Goal: Task Accomplishment & Management: Manage account settings

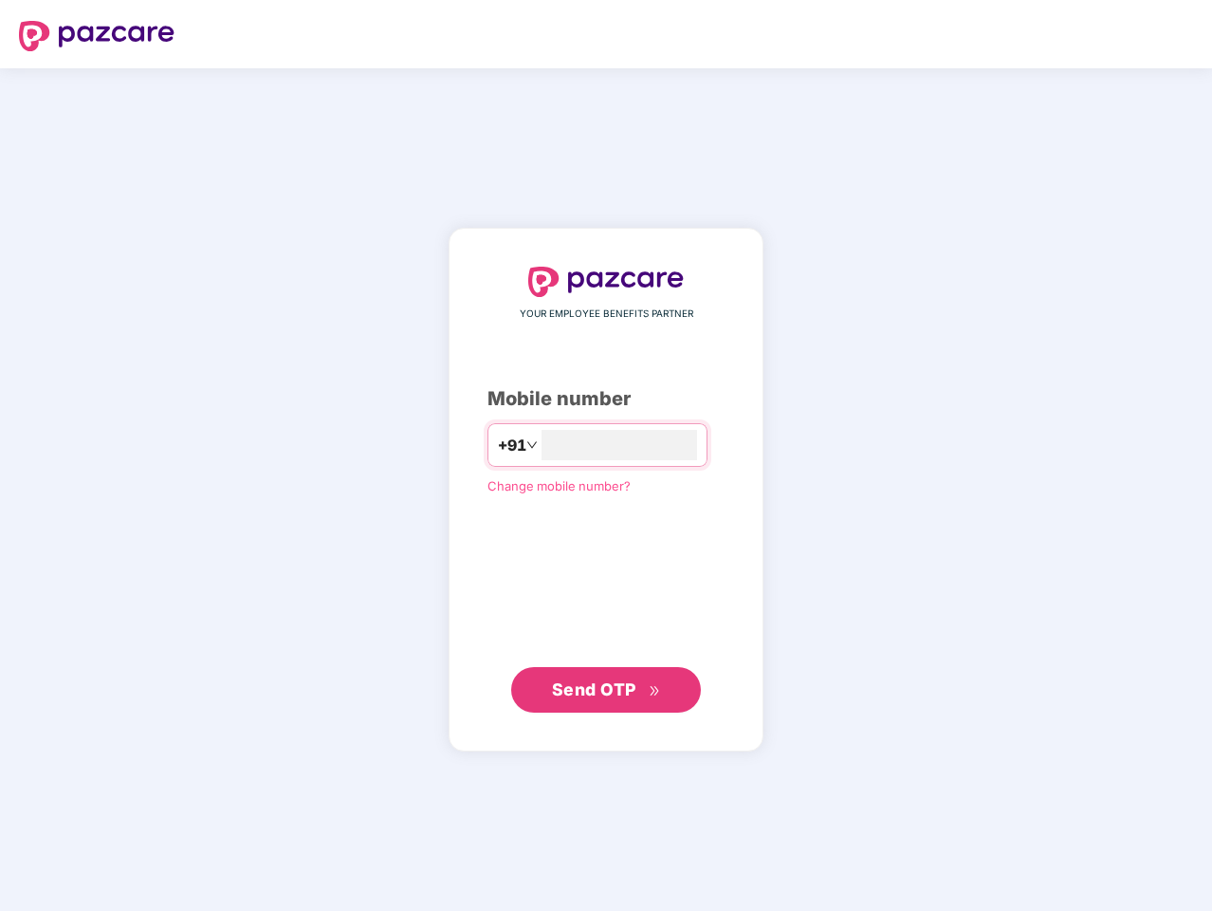
click at [606, 455] on input "number" at bounding box center [620, 445] width 156 height 30
click at [97, 36] on img at bounding box center [97, 36] width 156 height 30
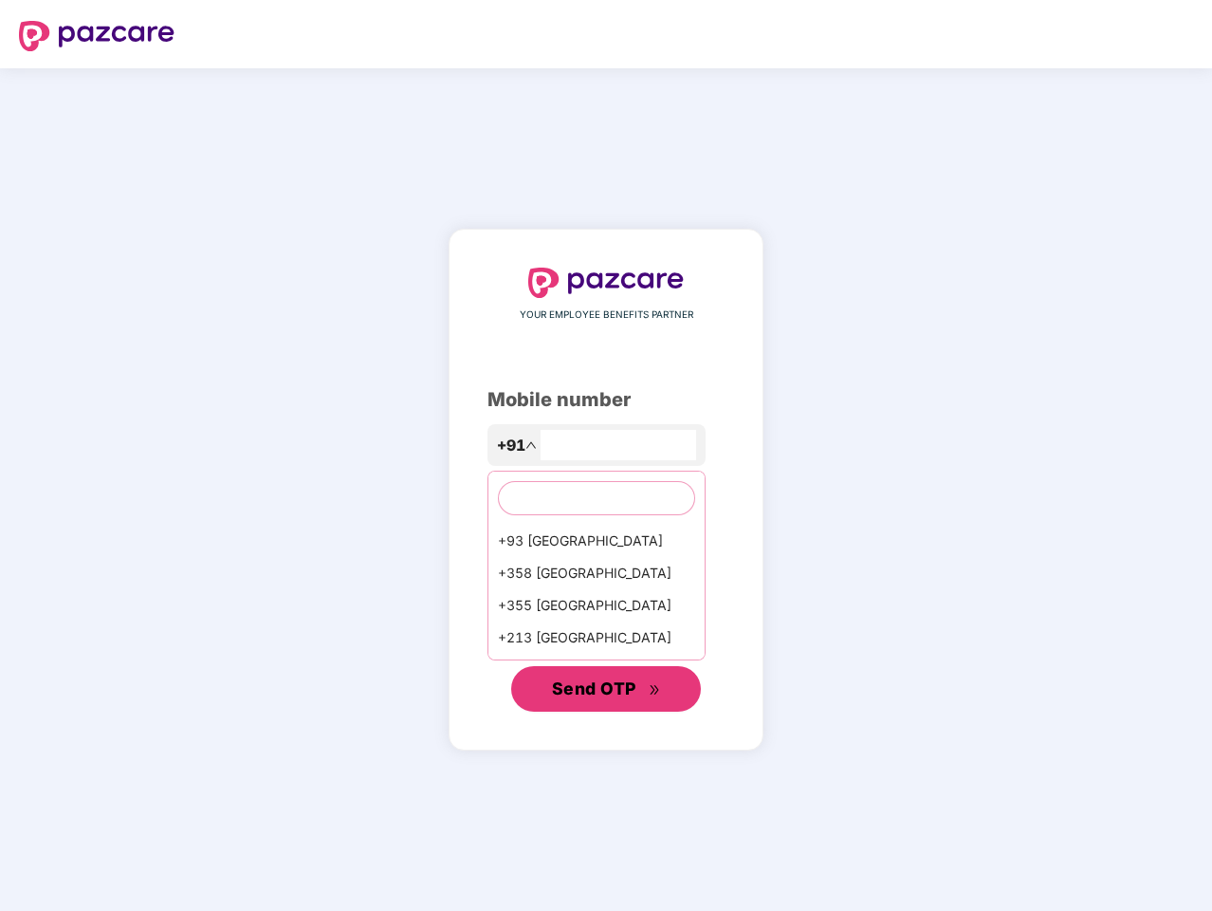
click at [606, 690] on span "Send OTP" at bounding box center [594, 688] width 84 height 20
